Goal: Transaction & Acquisition: Purchase product/service

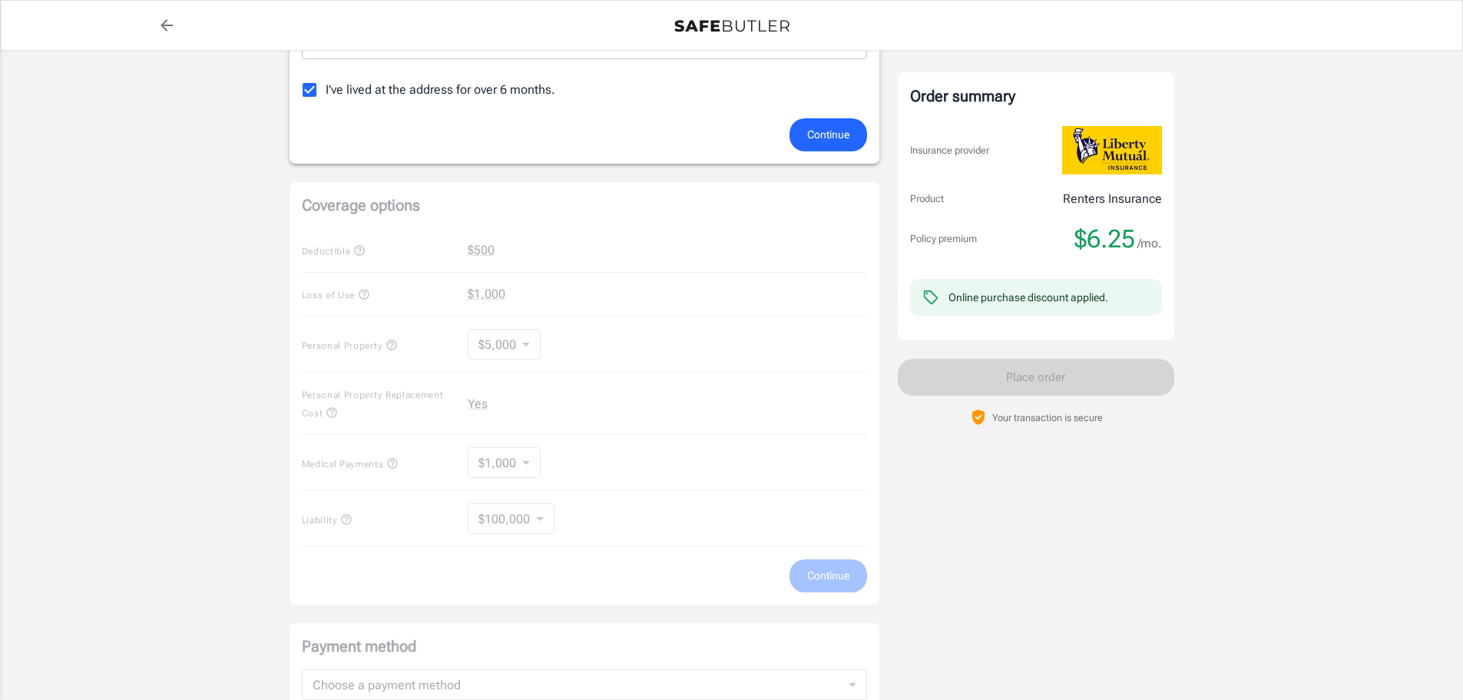
scroll to position [461, 0]
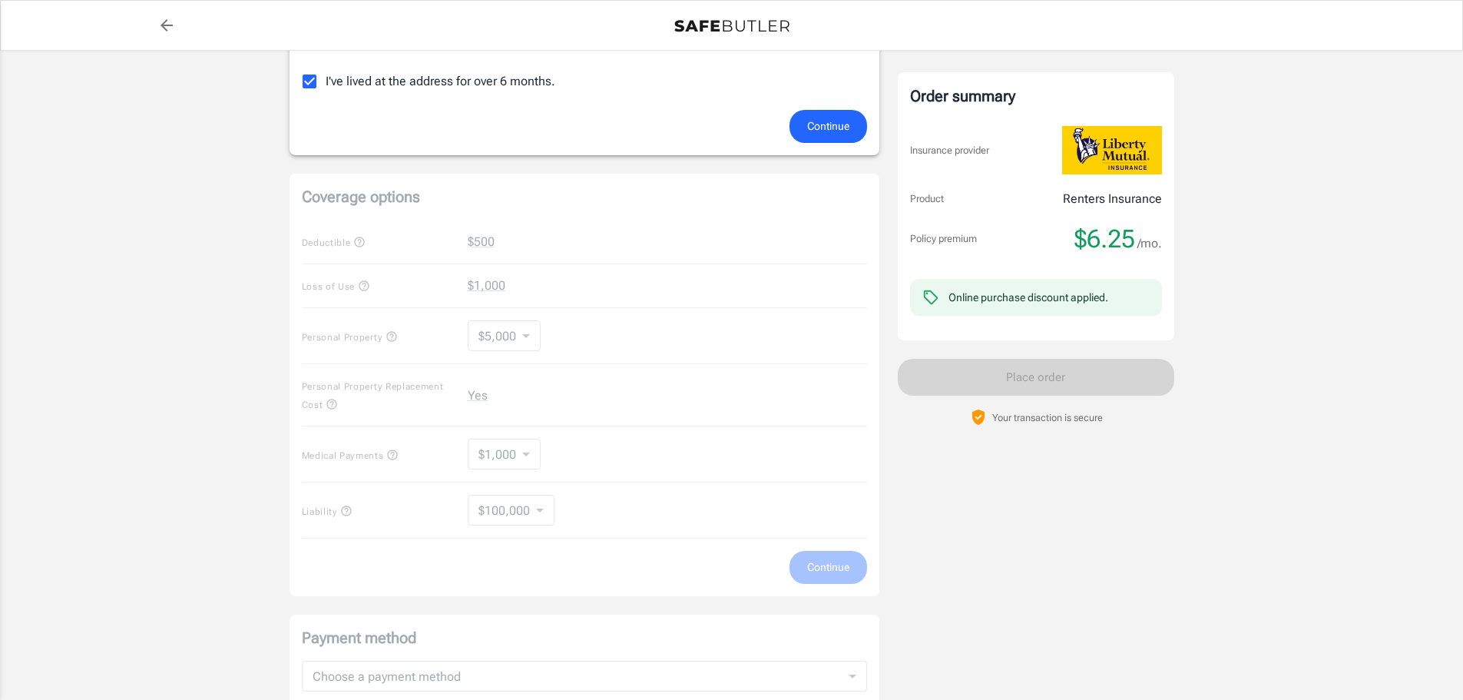
click at [525, 333] on div "Coverage options Deductible $500 Loss of Use $1,000 Personal Property $5,000 50…" at bounding box center [585, 385] width 590 height 422
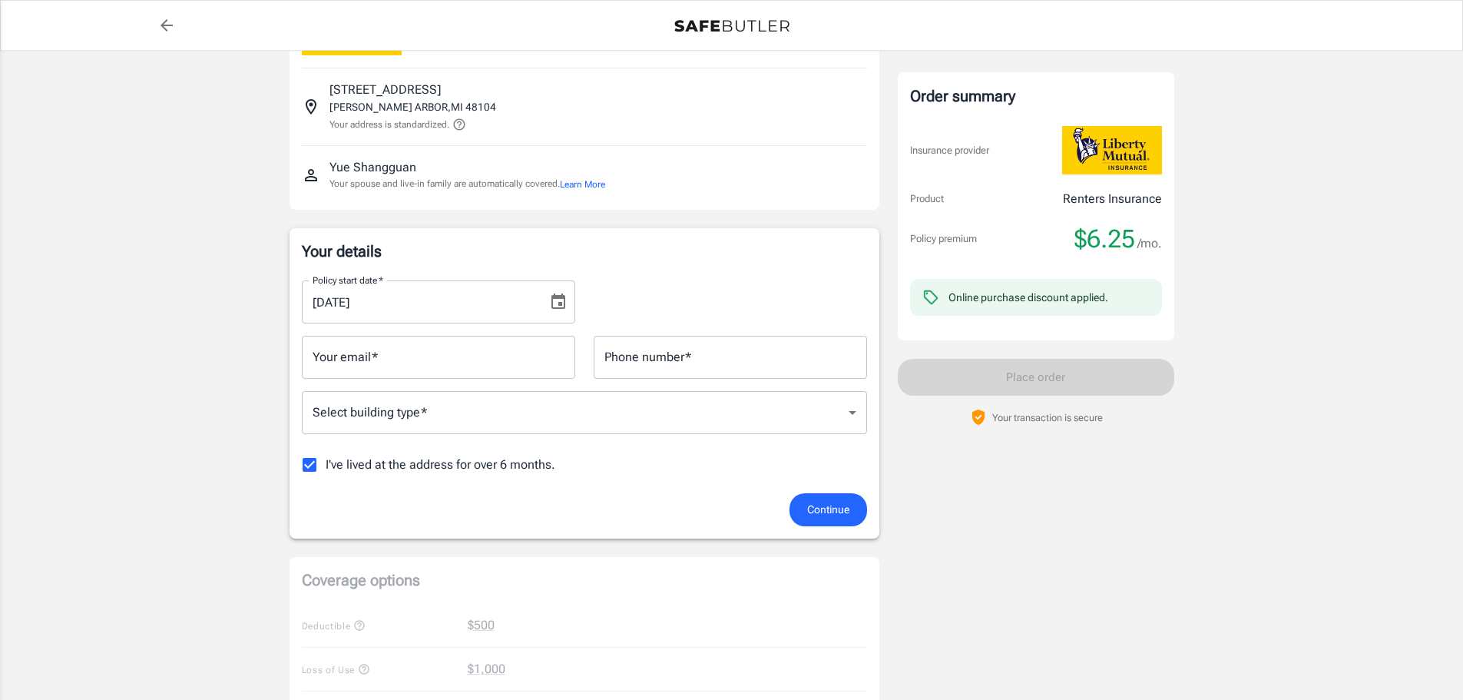
scroll to position [0, 0]
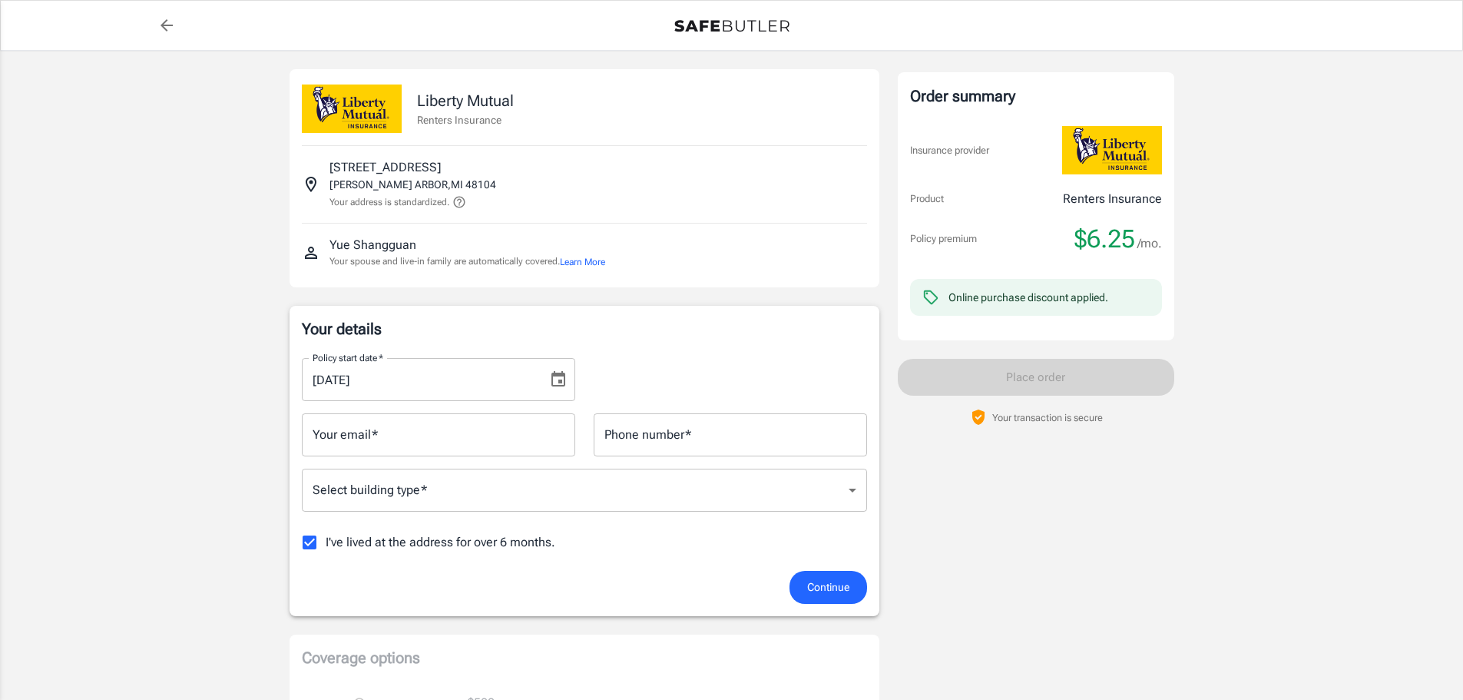
click at [395, 429] on input "Your email   *" at bounding box center [438, 434] width 273 height 43
type input "以"
type input "j"
type input "[EMAIL_ADDRESS][DOMAIN_NAME]"
click at [660, 442] on input "Phone number   *" at bounding box center [730, 434] width 273 height 43
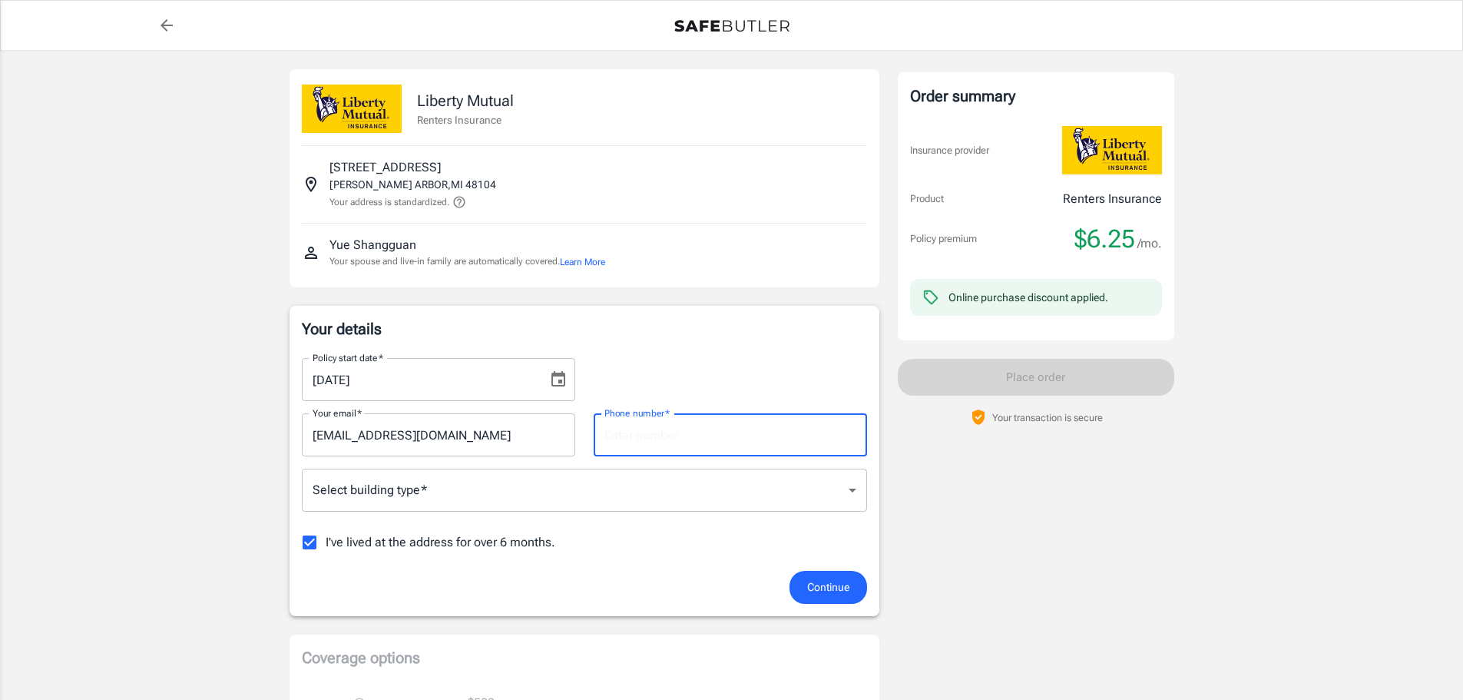
type input "6467122643"
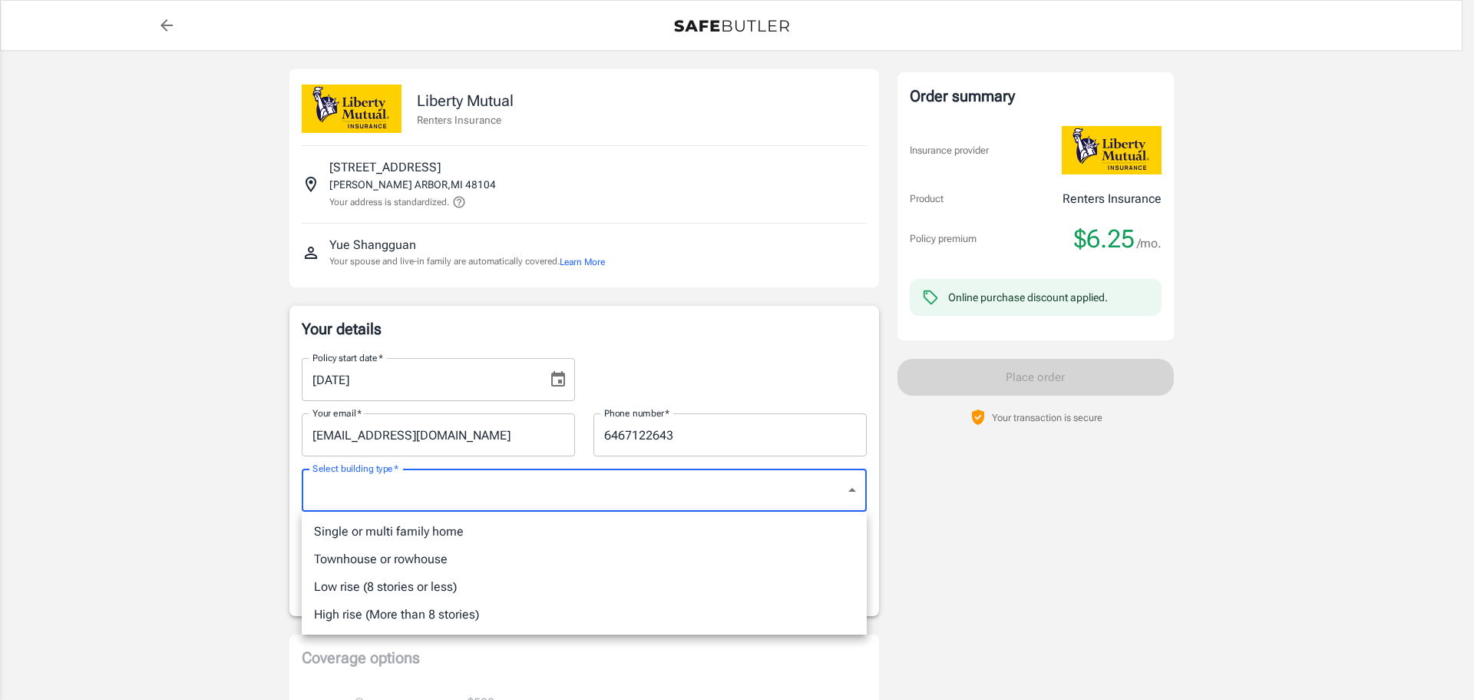
click at [514, 619] on li "High rise (More than 8 stories)" at bounding box center [584, 615] width 565 height 28
type input "highrise"
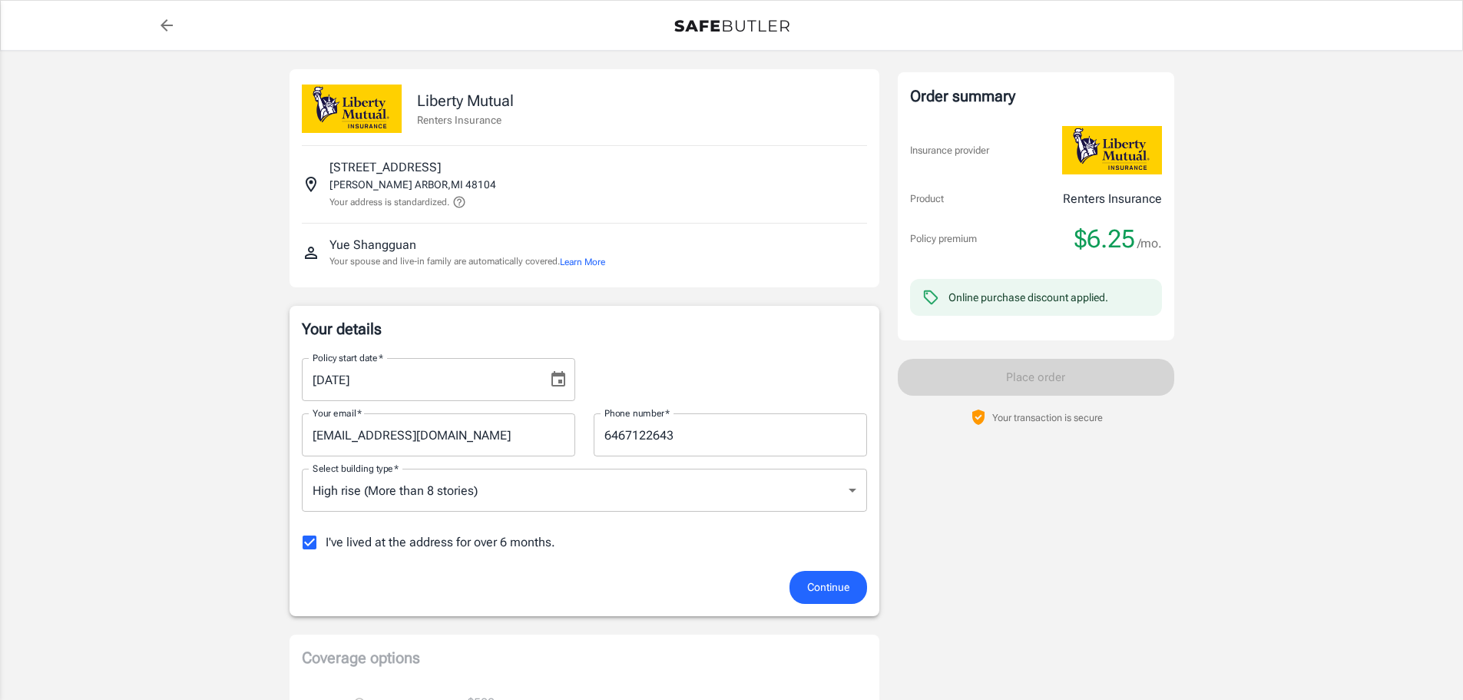
click at [438, 548] on span "I've lived at the address for over 6 months." at bounding box center [441, 542] width 230 height 18
click at [326, 548] on input "I've lived at the address for over 6 months." at bounding box center [309, 542] width 32 height 32
checkbox input "false"
